Goal: Find specific page/section: Find specific page/section

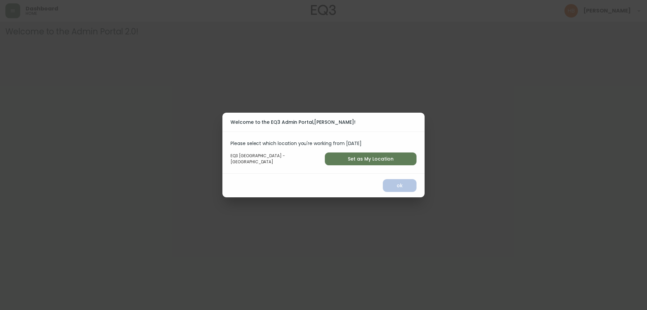
click at [357, 157] on span "Set as My Location" at bounding box center [370, 159] width 81 height 8
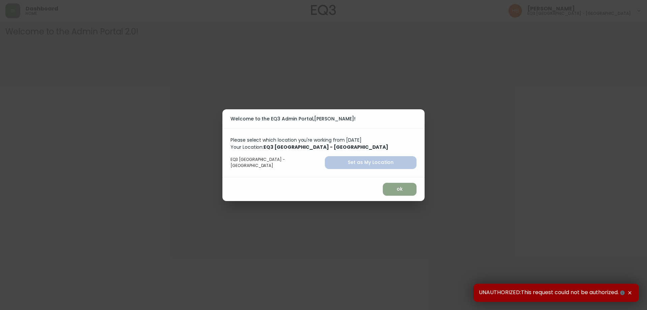
click at [388, 187] on span "ok" at bounding box center [399, 189] width 23 height 8
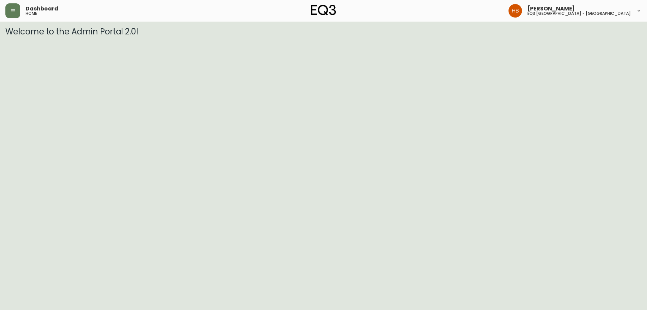
click at [75, 36] on html "Dashboard home [PERSON_NAME] eq3 [GEOGRAPHIC_DATA] - [GEOGRAPHIC_DATA] Welcome …" at bounding box center [323, 18] width 647 height 36
click at [9, 8] on button "button" at bounding box center [12, 10] width 15 height 15
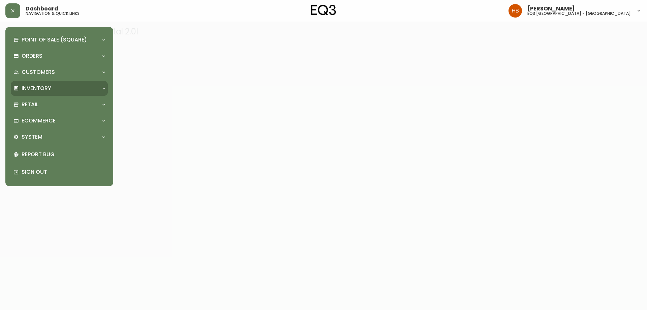
click at [60, 91] on div "Inventory" at bounding box center [55, 88] width 85 height 7
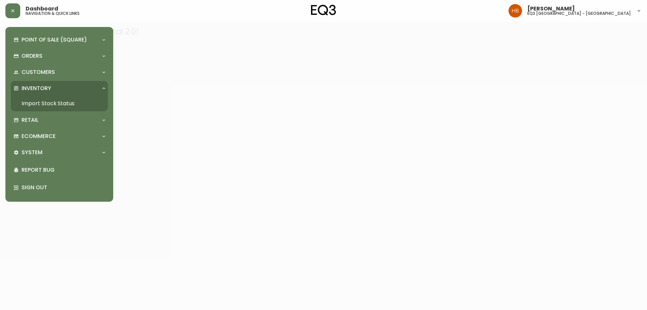
click at [76, 87] on div "Inventory" at bounding box center [55, 88] width 85 height 7
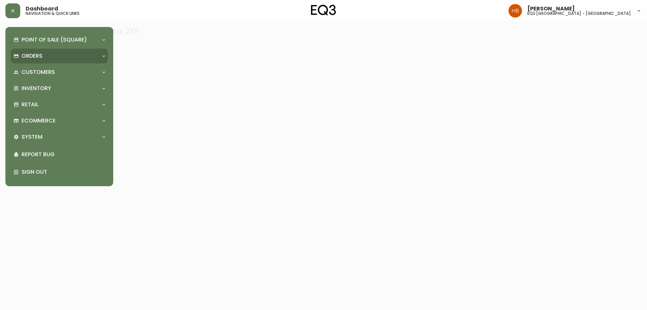
click at [57, 56] on div "Orders" at bounding box center [55, 55] width 85 height 7
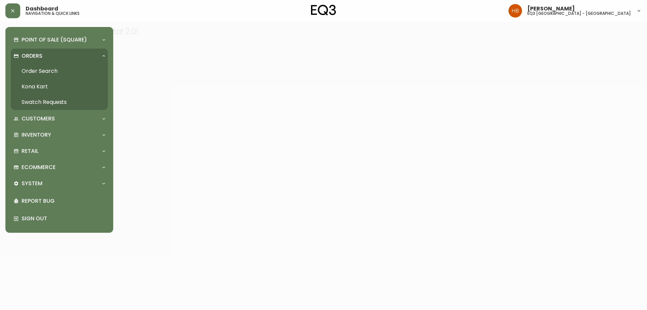
click at [57, 56] on div "Orders" at bounding box center [55, 55] width 85 height 7
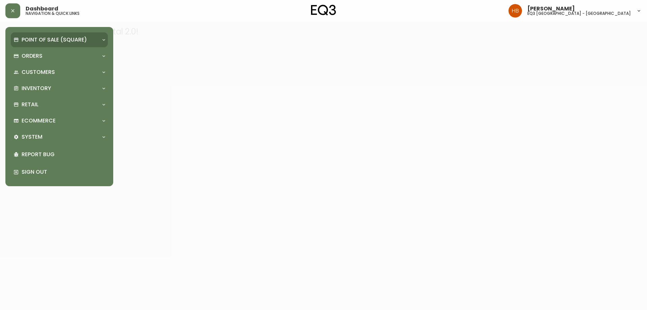
click at [38, 38] on p "Point of Sale (Square)" at bounding box center [54, 39] width 65 height 7
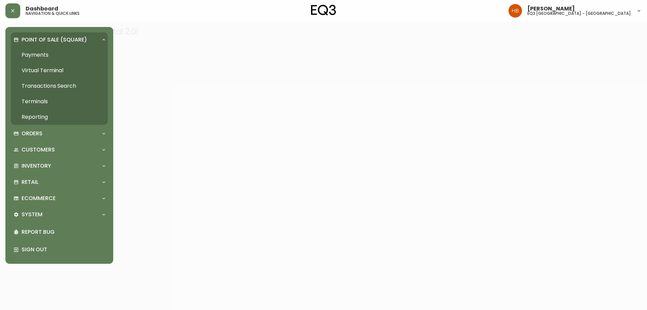
click at [38, 38] on p "Point of Sale (Square)" at bounding box center [54, 39] width 65 height 7
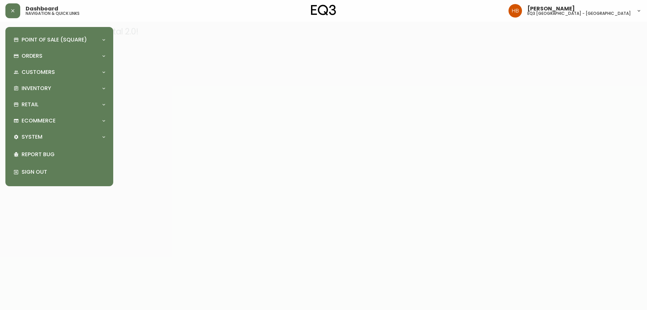
click at [252, 28] on div at bounding box center [323, 155] width 647 height 310
